Goal: Task Accomplishment & Management: Complete application form

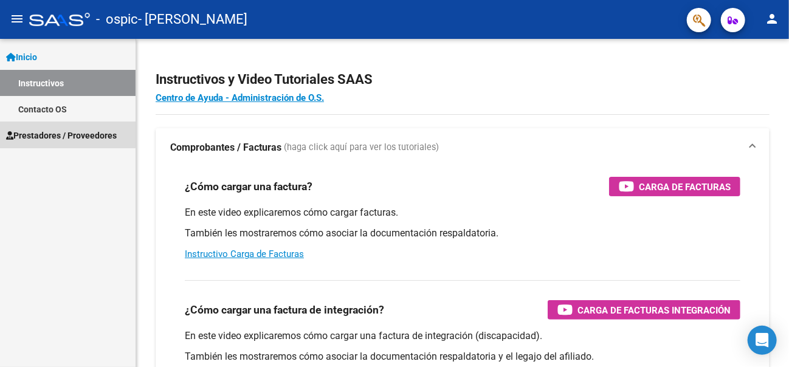
click at [62, 134] on span "Prestadores / Proveedores" at bounding box center [61, 135] width 111 height 13
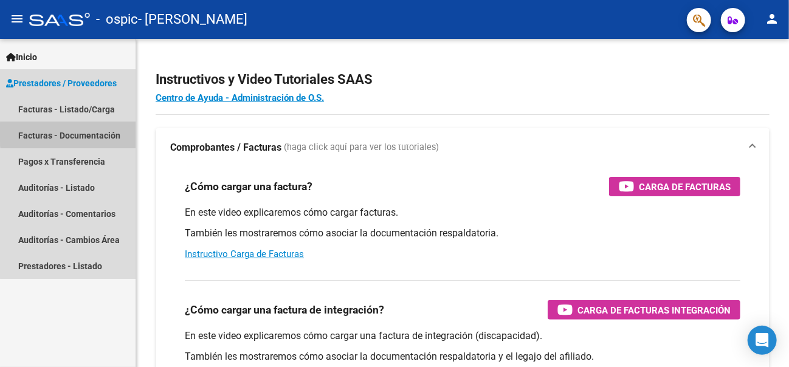
click at [85, 133] on link "Facturas - Documentación" at bounding box center [68, 135] width 136 height 26
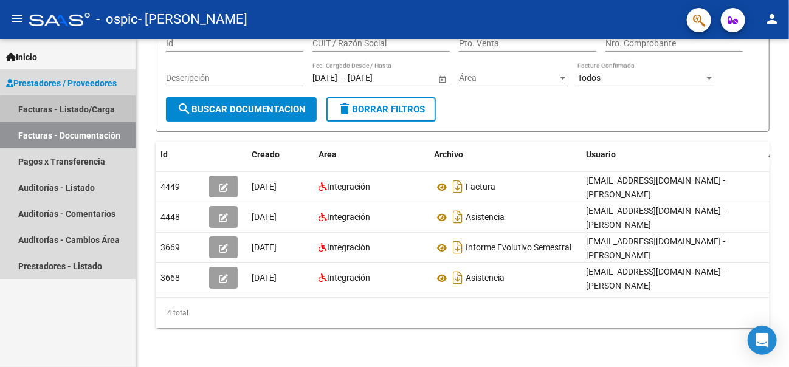
click at [68, 109] on link "Facturas - Listado/Carga" at bounding box center [68, 109] width 136 height 26
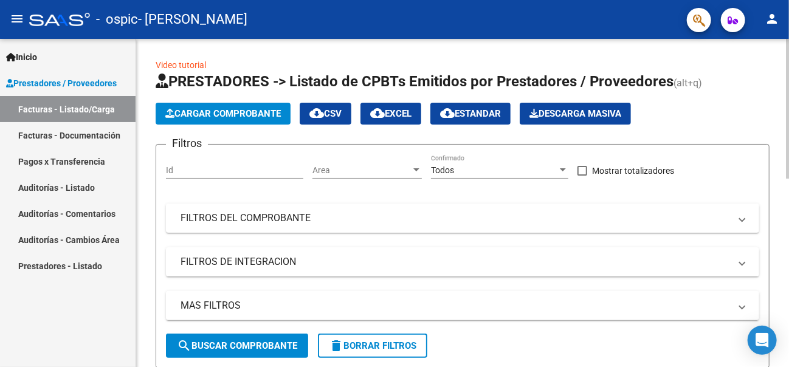
click at [200, 113] on span "Cargar Comprobante" at bounding box center [223, 113] width 116 height 11
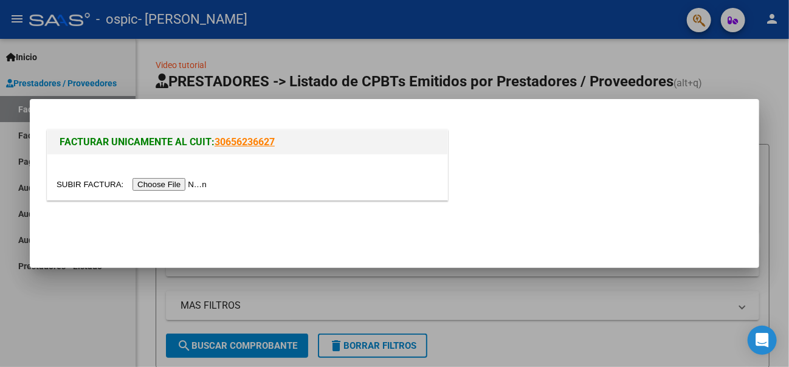
click at [153, 181] on input "file" at bounding box center [134, 184] width 154 height 13
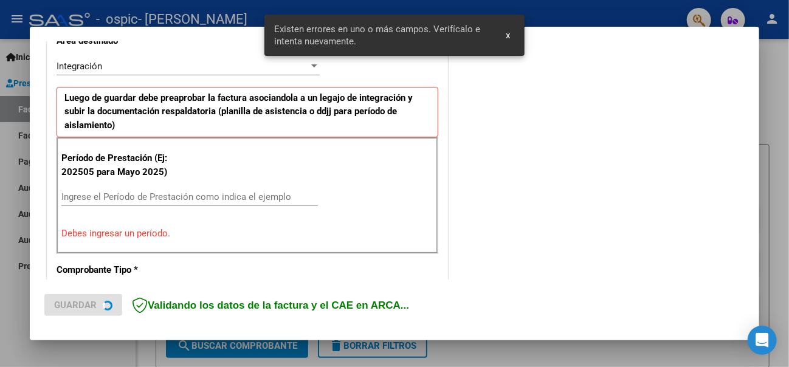
scroll to position [316, 0]
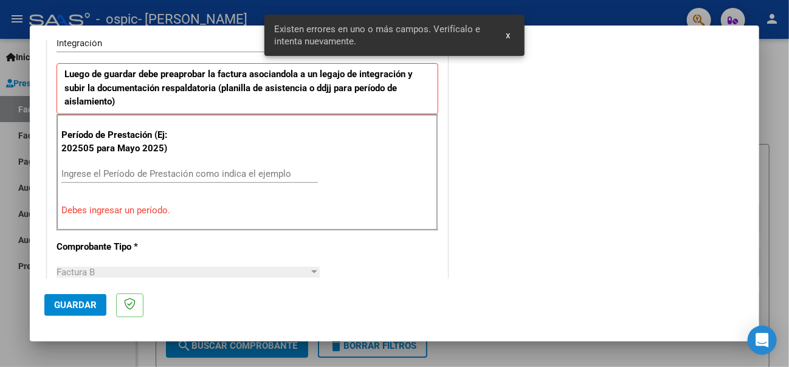
click at [151, 165] on div "Ingrese el Período de Prestación como indica el ejemplo" at bounding box center [189, 174] width 257 height 18
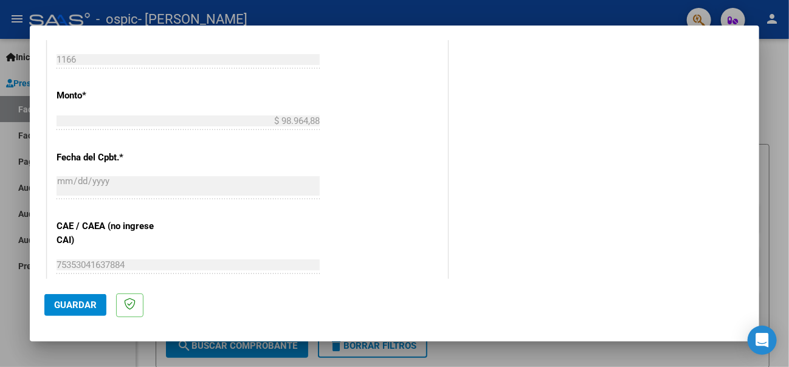
scroll to position [742, 0]
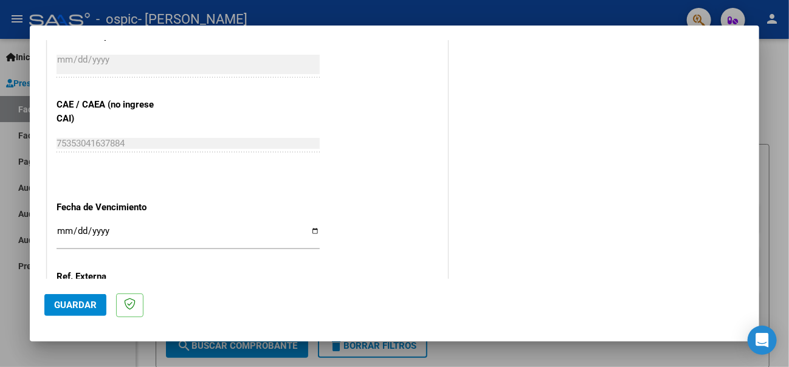
type input "202508"
click at [309, 230] on input "Ingresar la fecha" at bounding box center [188, 235] width 263 height 19
type input "[DATE]"
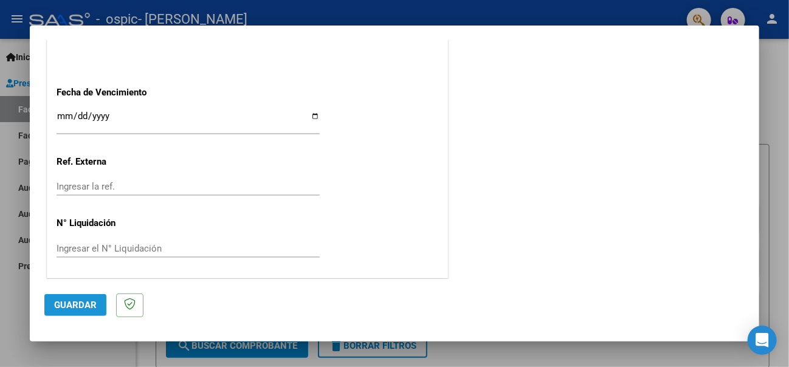
click at [77, 301] on span "Guardar" at bounding box center [75, 305] width 43 height 11
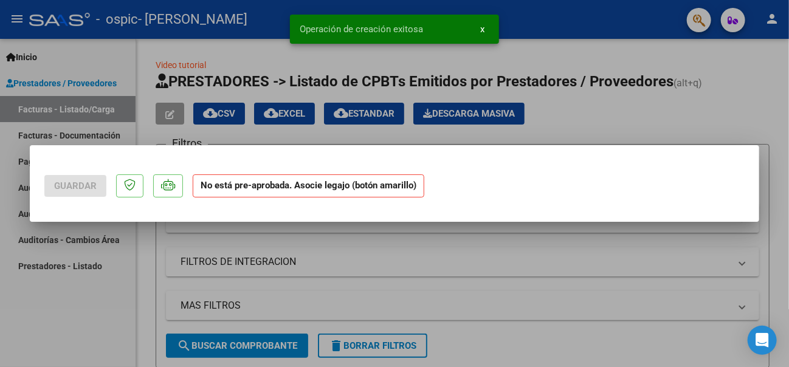
scroll to position [0, 0]
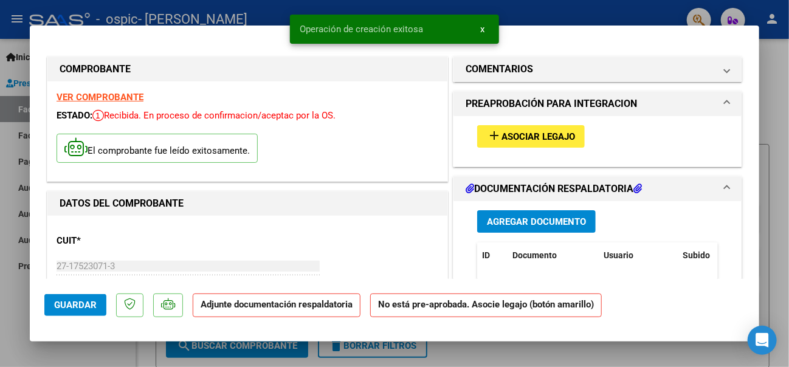
click at [78, 302] on span "Guardar" at bounding box center [75, 305] width 43 height 11
click at [530, 136] on span "Asociar Legajo" at bounding box center [539, 136] width 74 height 11
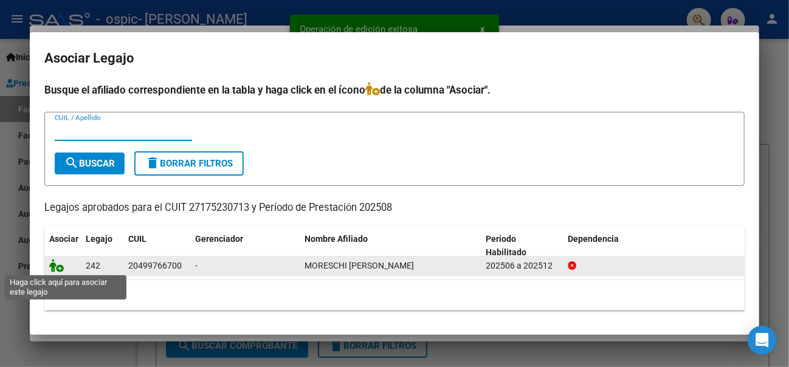
click at [53, 267] on icon at bounding box center [56, 265] width 15 height 13
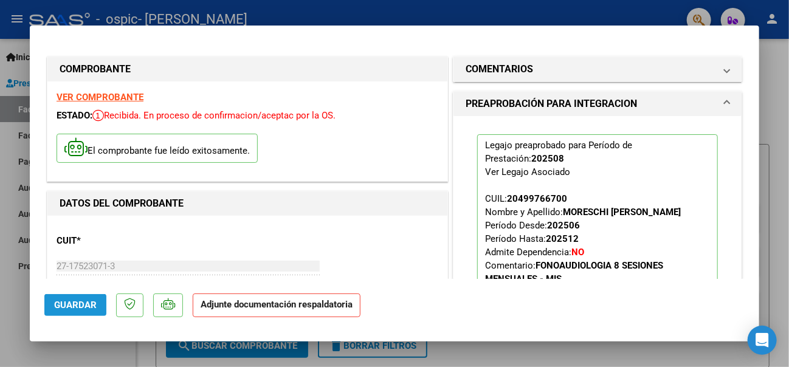
click at [85, 308] on span "Guardar" at bounding box center [75, 305] width 43 height 11
click at [72, 303] on span "Guardar" at bounding box center [75, 305] width 43 height 11
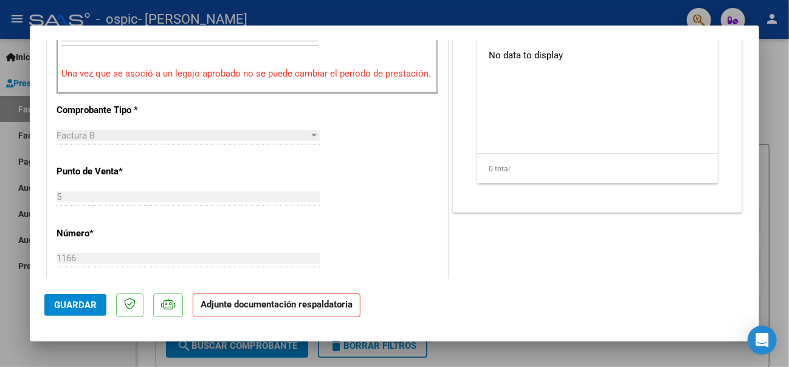
scroll to position [304, 0]
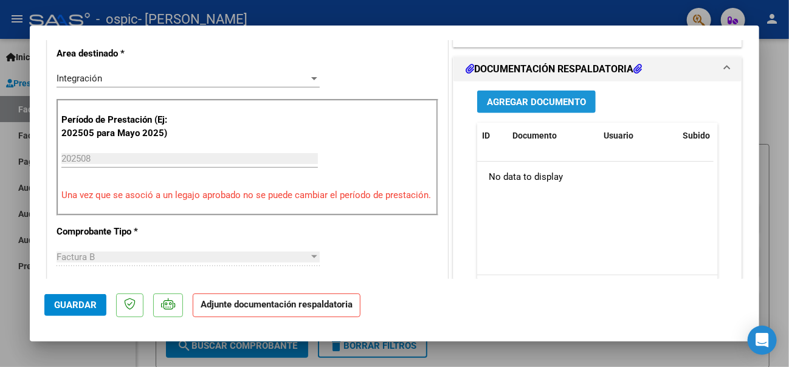
click at [541, 100] on span "Agregar Documento" at bounding box center [536, 102] width 99 height 11
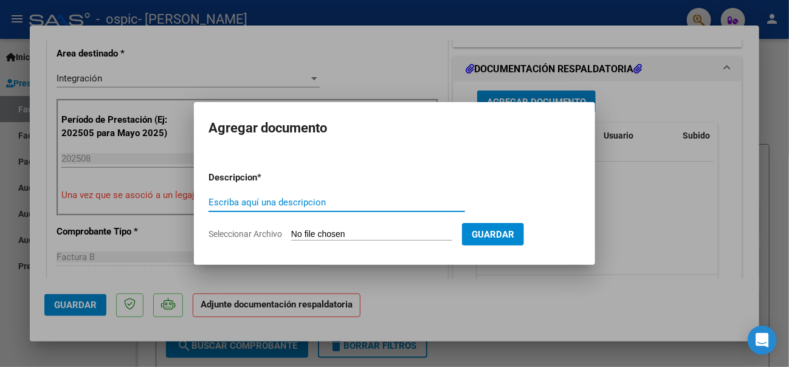
click at [212, 199] on input "Escriba aquí una descripcion" at bounding box center [337, 202] width 257 height 11
type input "asistencia"
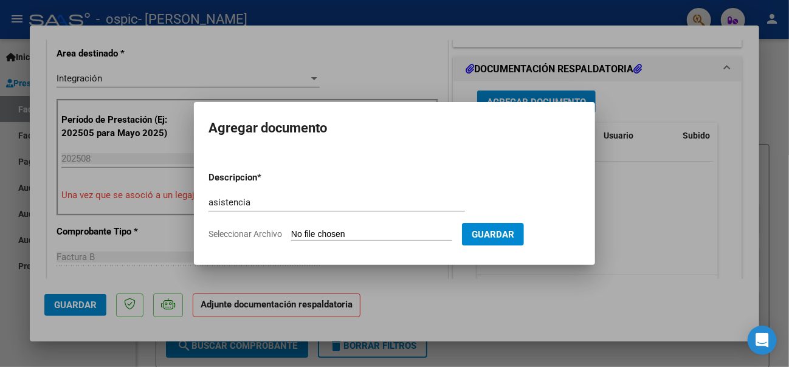
click at [328, 232] on input "Seleccionar Archivo" at bounding box center [371, 235] width 161 height 12
type input "C:\fakepath\Asistencia agosto.pdf"
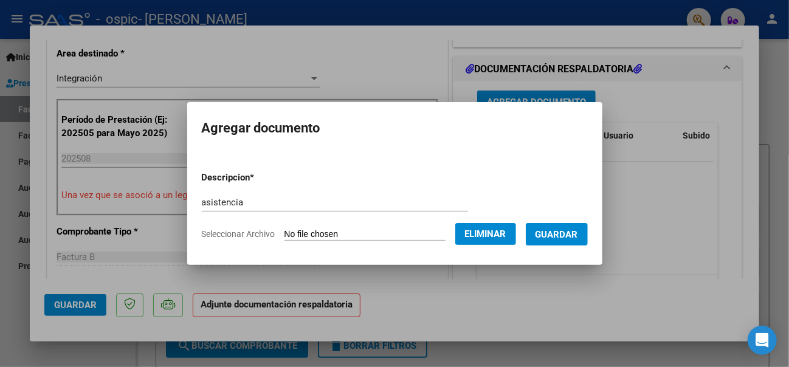
click at [576, 233] on span "Guardar" at bounding box center [557, 234] width 43 height 11
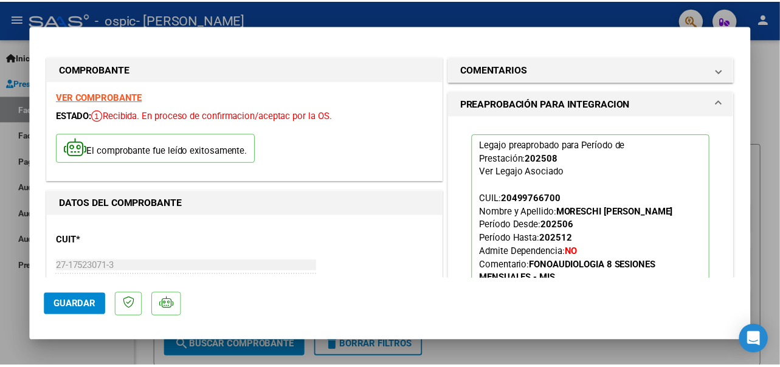
scroll to position [243, 0]
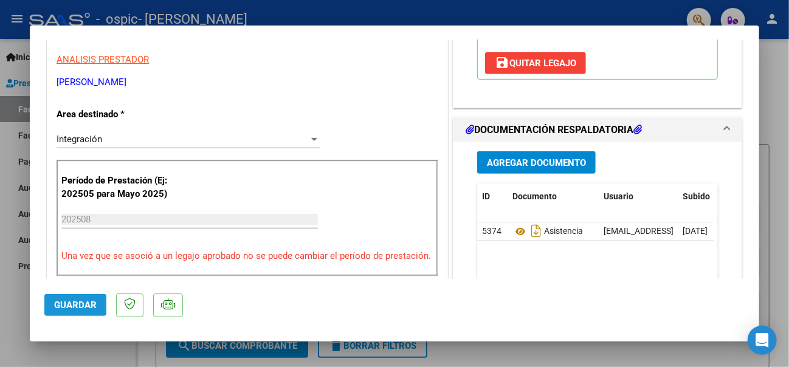
click at [61, 308] on span "Guardar" at bounding box center [75, 305] width 43 height 11
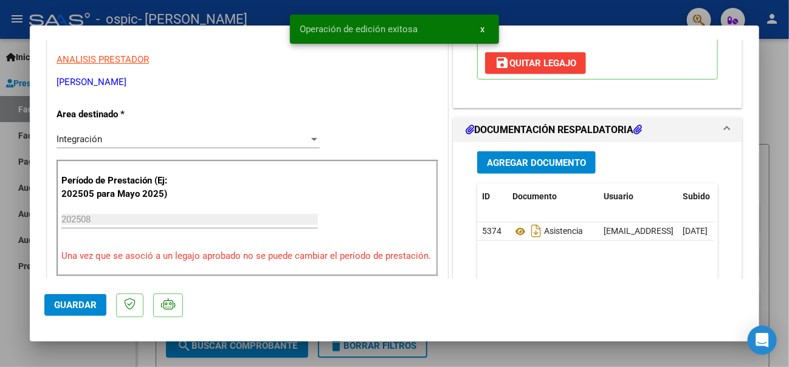
click at [774, 16] on div at bounding box center [394, 183] width 789 height 367
type input "$ 0,00"
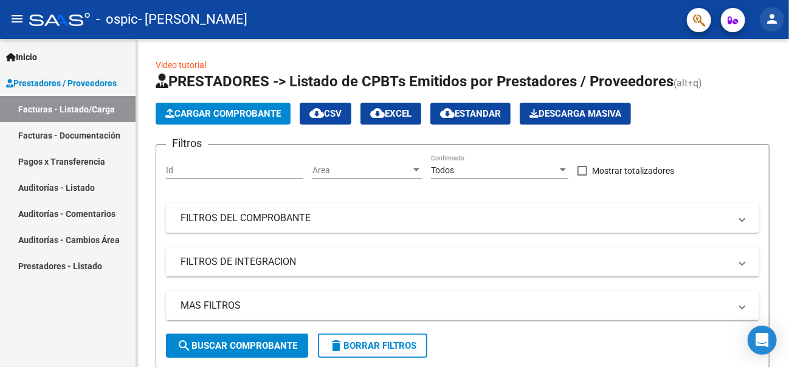
click at [775, 19] on mat-icon "person" at bounding box center [772, 19] width 15 height 15
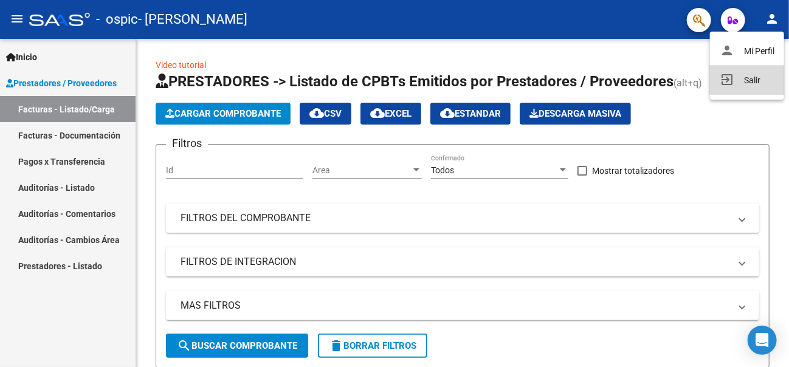
click at [749, 72] on button "exit_to_app Salir" at bounding box center [747, 80] width 74 height 29
